Goal: Use online tool/utility: Utilize a website feature to perform a specific function

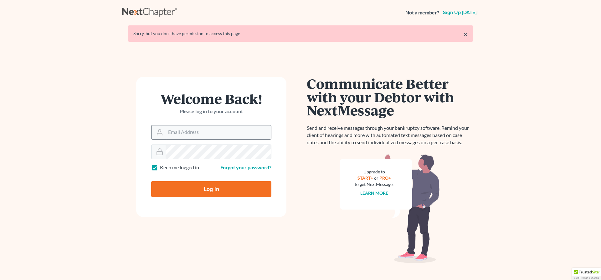
click at [218, 128] on input "Email Address" at bounding box center [219, 132] width 106 height 14
type input "[PERSON_NAME][EMAIL_ADDRESS][DOMAIN_NAME]"
click at [220, 184] on input "Log In" at bounding box center [211, 189] width 120 height 16
type input "Thinking..."
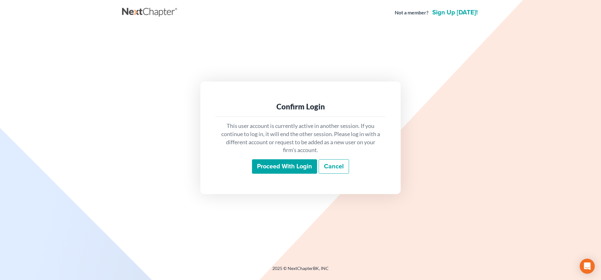
click at [280, 168] on input "Proceed with login" at bounding box center [284, 166] width 65 height 14
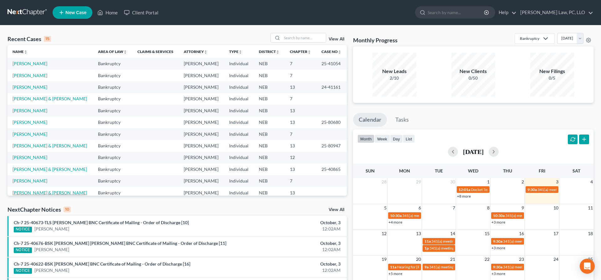
click at [57, 193] on link "Sample-Franck, Amy & Franck, Christopher" at bounding box center [50, 192] width 75 height 5
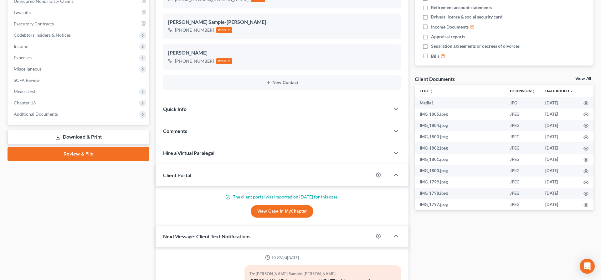
scroll to position [208, 0]
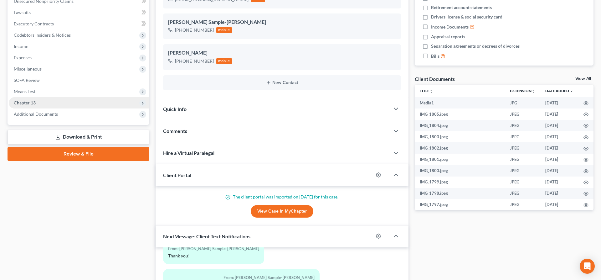
click at [52, 102] on span "Chapter 13" at bounding box center [79, 102] width 141 height 11
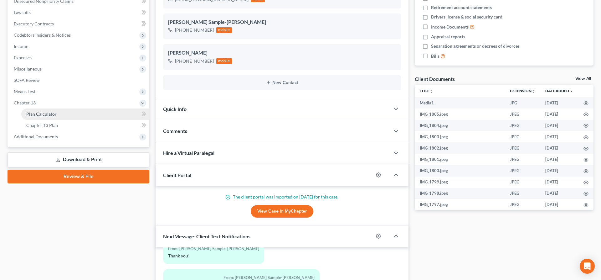
click at [54, 115] on span "Plan Calculator" at bounding box center [41, 113] width 30 height 5
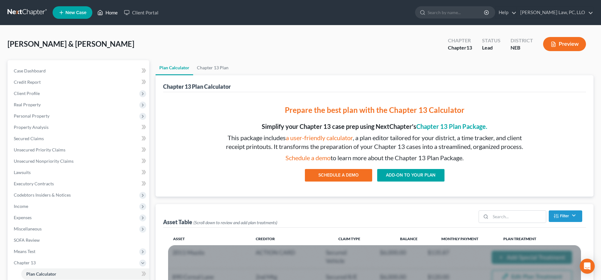
click at [118, 15] on link "Home" at bounding box center [107, 12] width 27 height 11
